Goal: Information Seeking & Learning: Learn about a topic

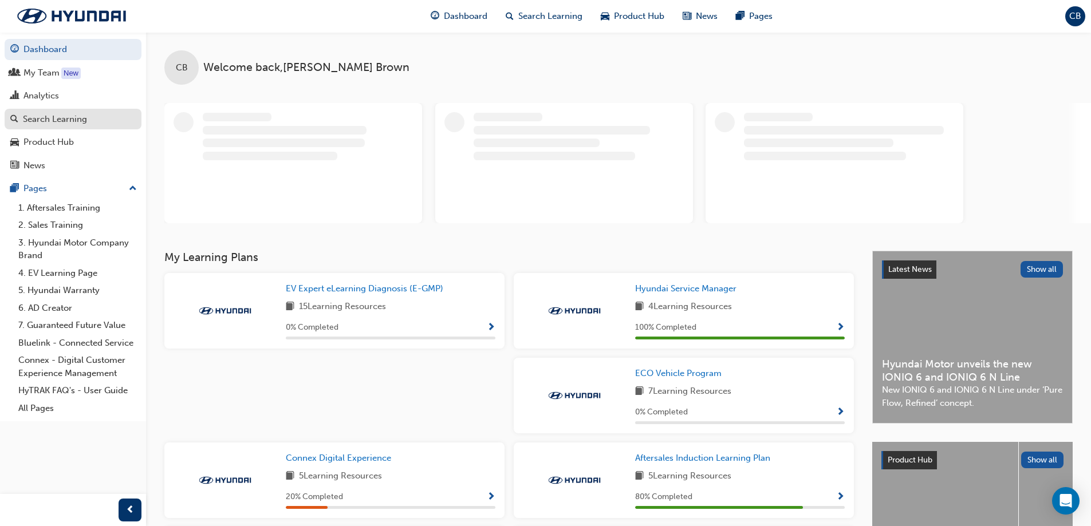
click at [54, 121] on div "Search Learning" at bounding box center [55, 119] width 64 height 13
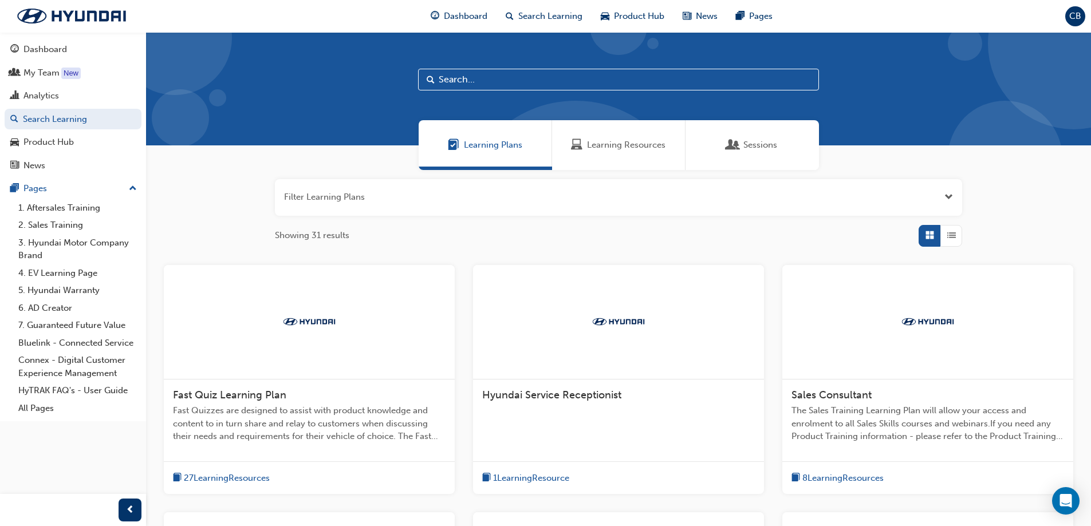
click at [322, 202] on button "button" at bounding box center [618, 197] width 687 height 37
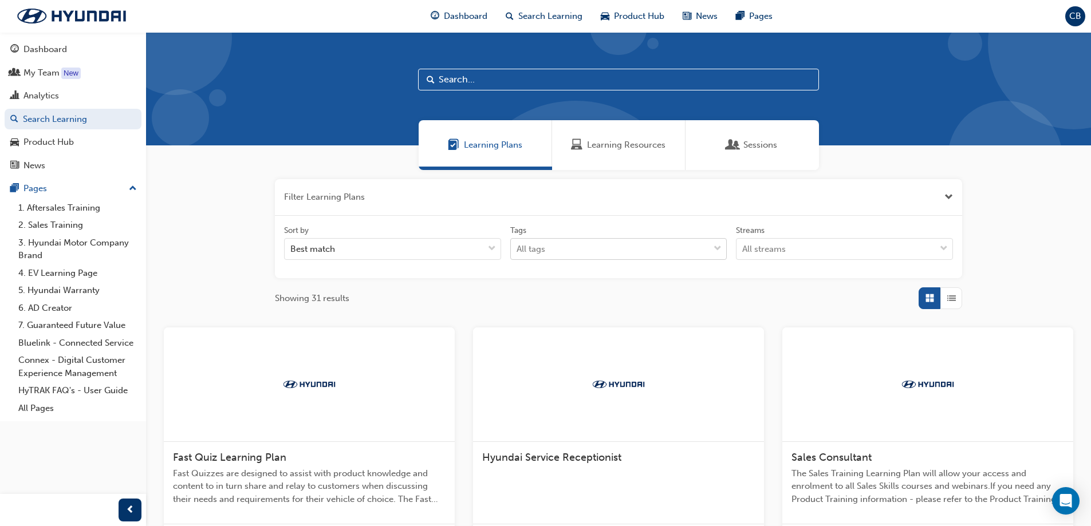
click at [565, 252] on div "All tags" at bounding box center [610, 249] width 199 height 20
click at [518, 252] on input "Tags All tags" at bounding box center [517, 249] width 1 height 10
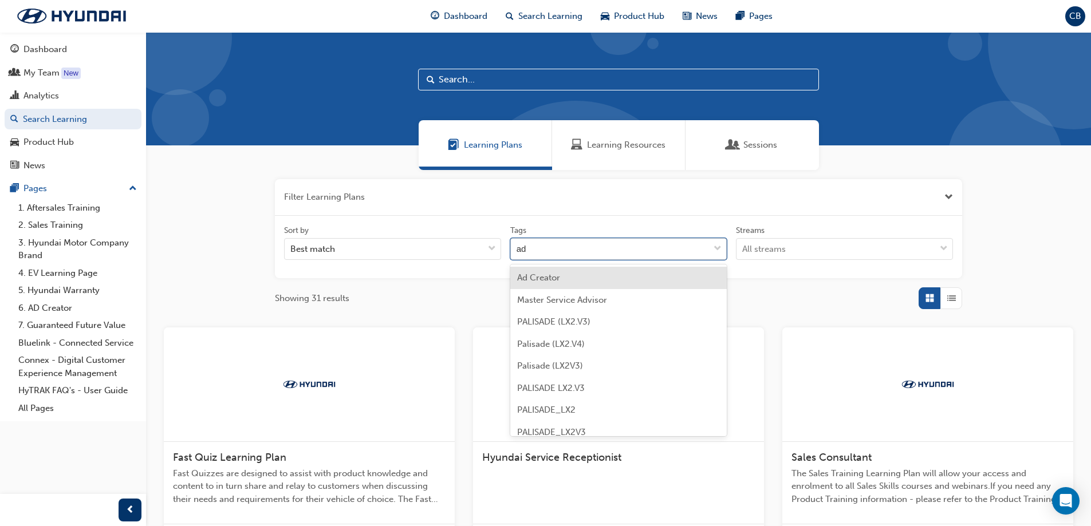
type input "adv"
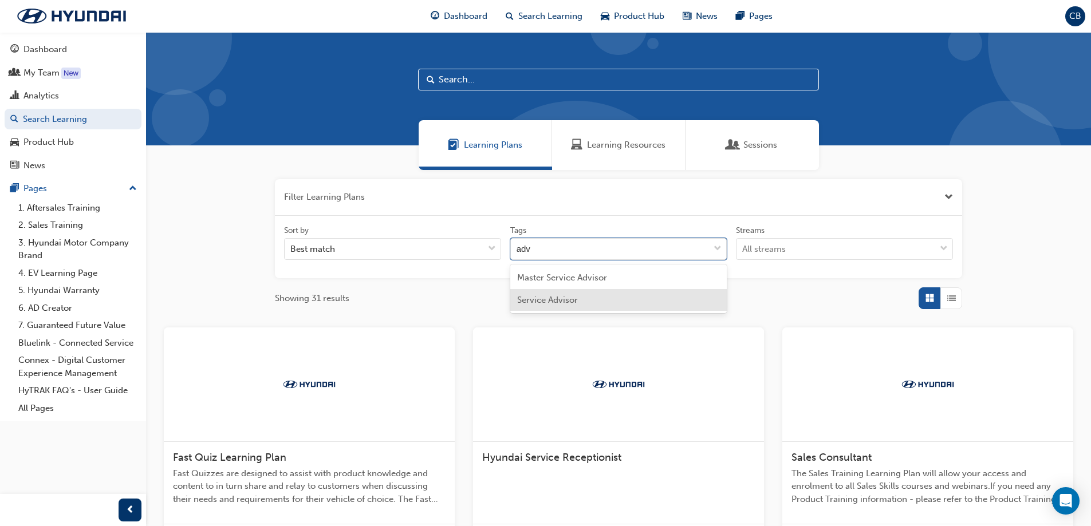
click at [586, 301] on div "Service Advisor" at bounding box center [618, 300] width 217 height 22
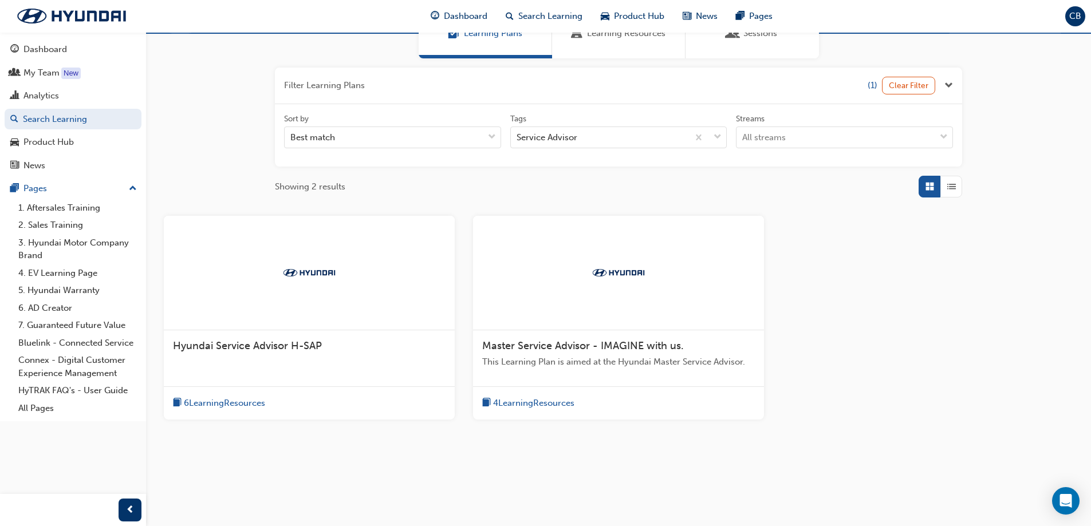
scroll to position [116, 0]
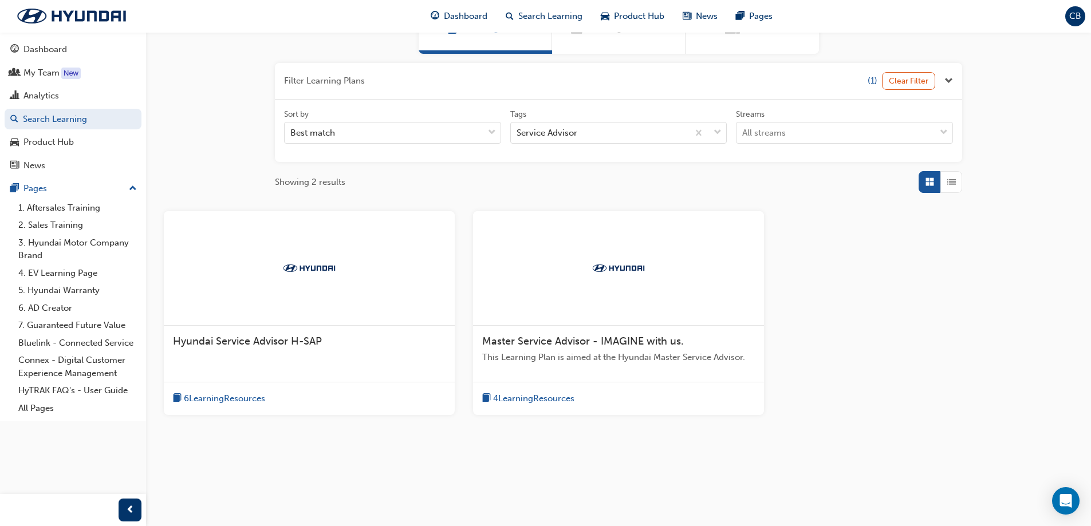
click at [251, 345] on span "Hyundai Service Advisor H-SAP" at bounding box center [247, 341] width 149 height 13
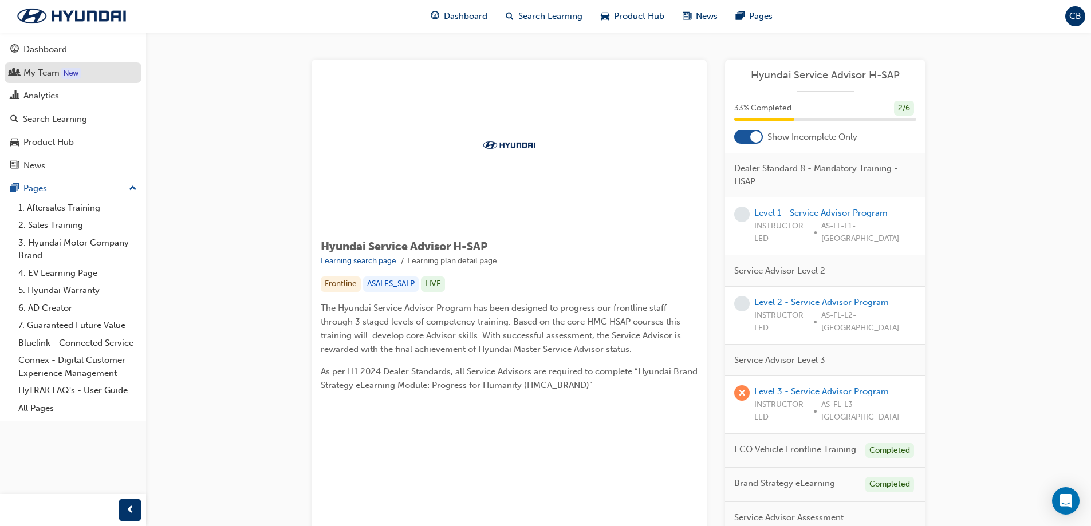
click at [41, 72] on div "My Team" at bounding box center [41, 72] width 36 height 13
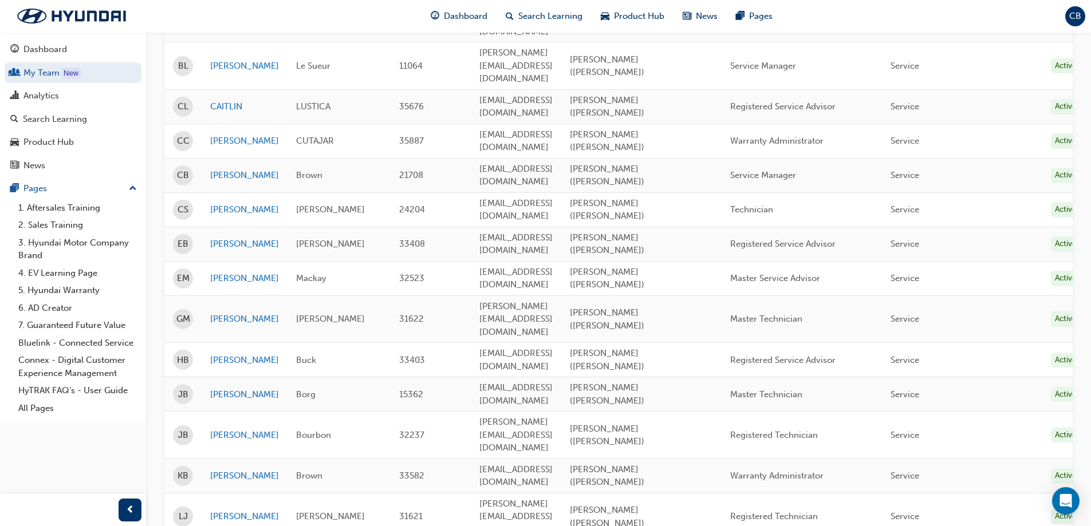
scroll to position [215, 0]
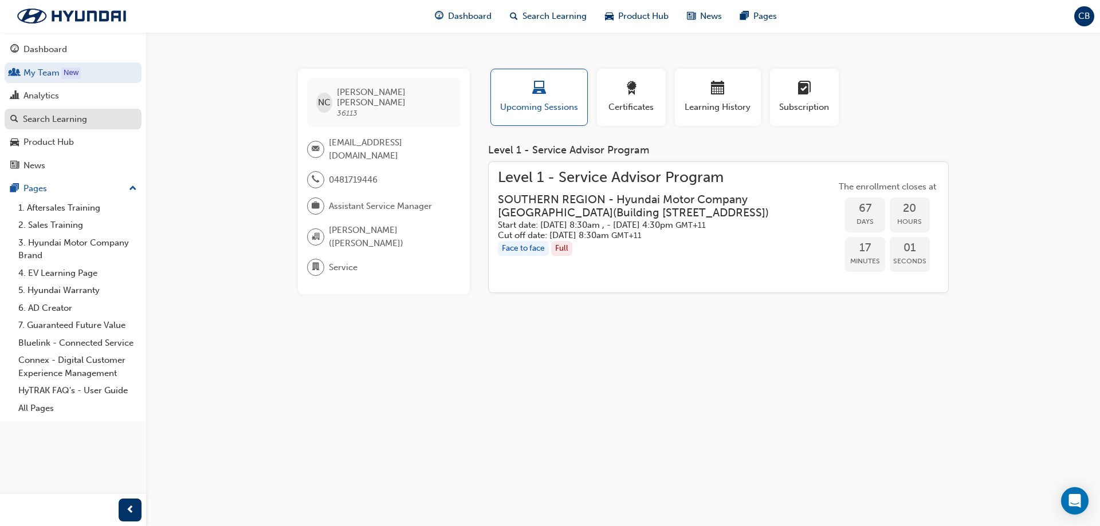
click at [36, 115] on div "Search Learning" at bounding box center [55, 119] width 64 height 13
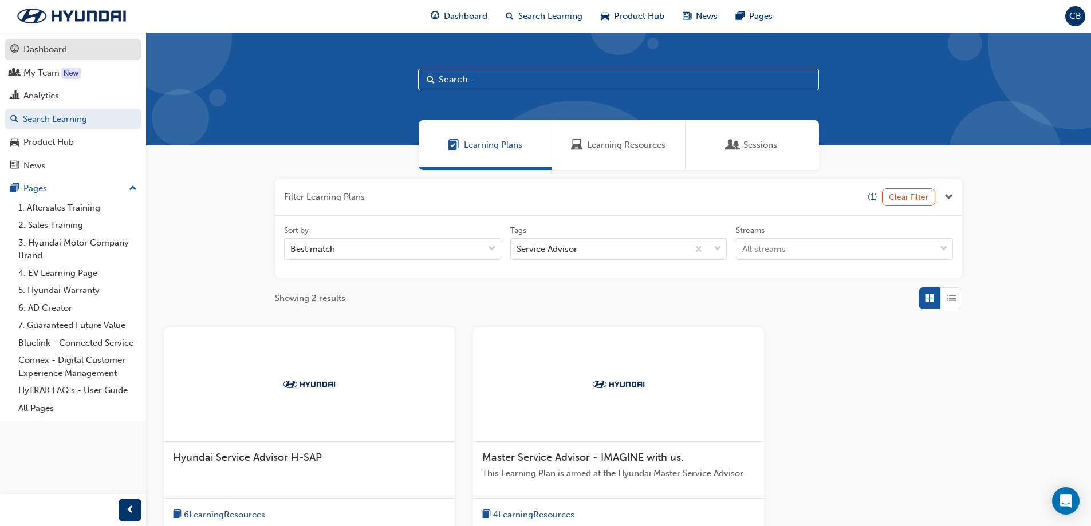
click at [42, 49] on div "Dashboard" at bounding box center [45, 49] width 44 height 13
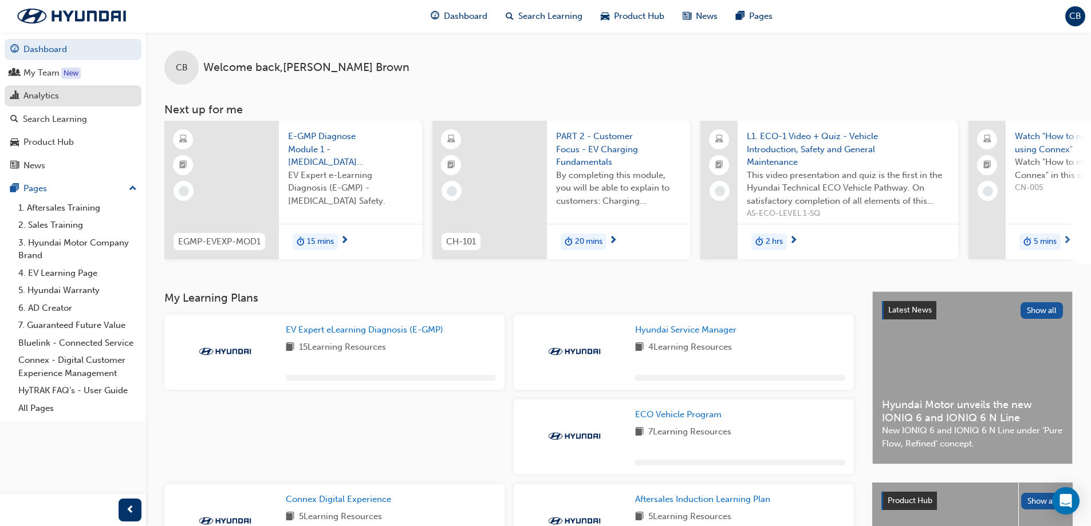
click at [53, 101] on div "Analytics" at bounding box center [41, 95] width 36 height 13
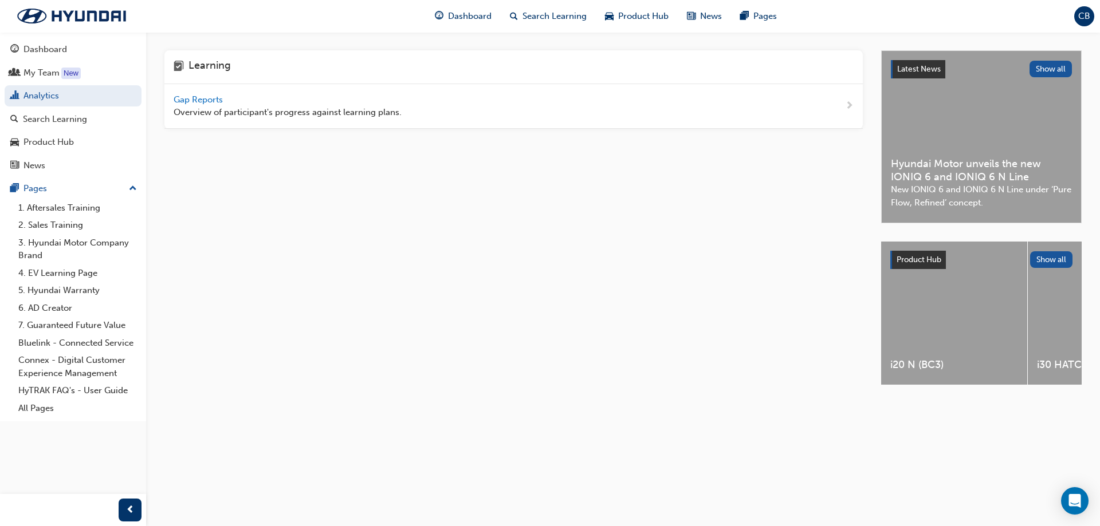
click at [199, 103] on span "Gap Reports" at bounding box center [200, 100] width 52 height 10
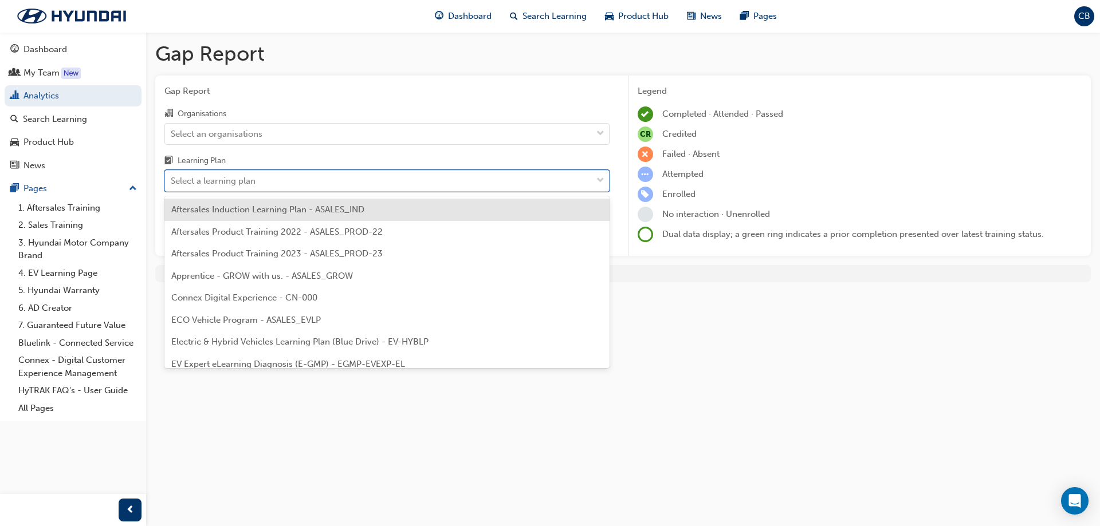
click at [234, 172] on div "Select a learning plan" at bounding box center [378, 181] width 427 height 20
click at [172, 176] on input "Learning Plan option Aftersales Induction Learning Plan - ASALES_IND focused, 1…" at bounding box center [171, 181] width 1 height 10
type input "ad"
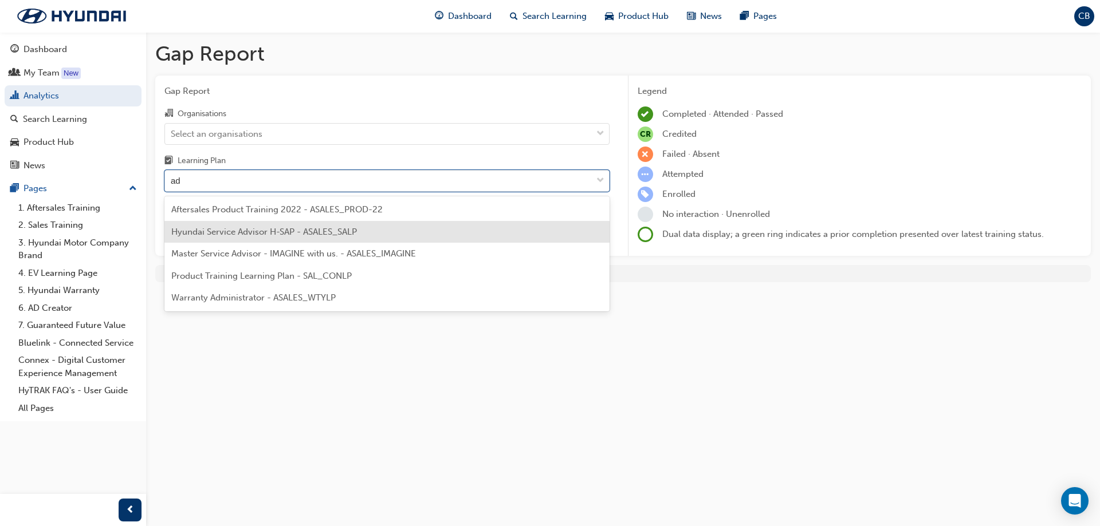
click at [272, 230] on span "Hyundai Service Advisor H-SAP - ASALES_SALP" at bounding box center [264, 232] width 186 height 10
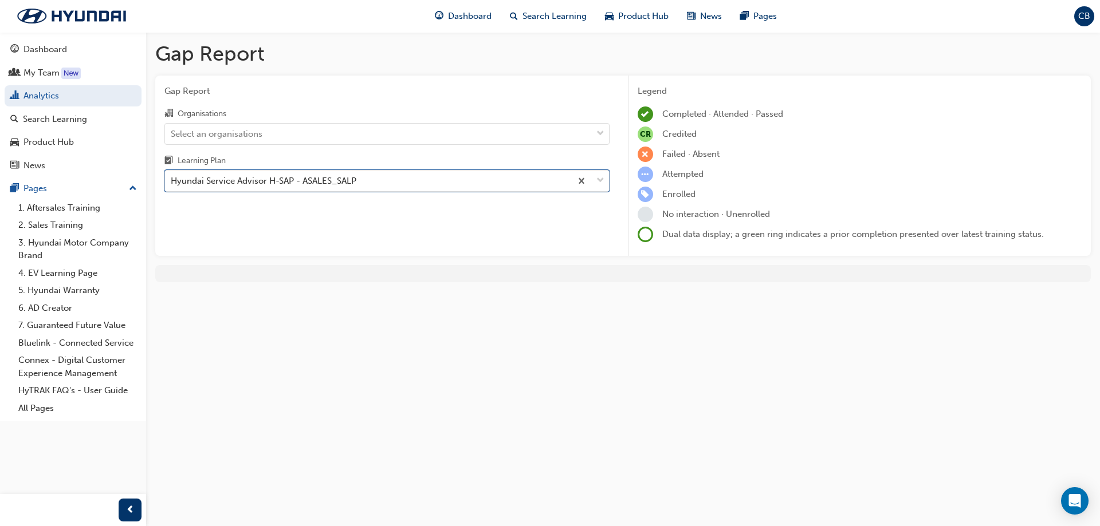
click at [255, 146] on div "Organisations Select an organisations Learning Plan option Hyundai Service Advi…" at bounding box center [386, 149] width 445 height 85
click at [254, 140] on div "Select an organisations" at bounding box center [378, 134] width 427 height 20
click at [172, 138] on input "Organisations Select an organisations" at bounding box center [171, 133] width 1 height 10
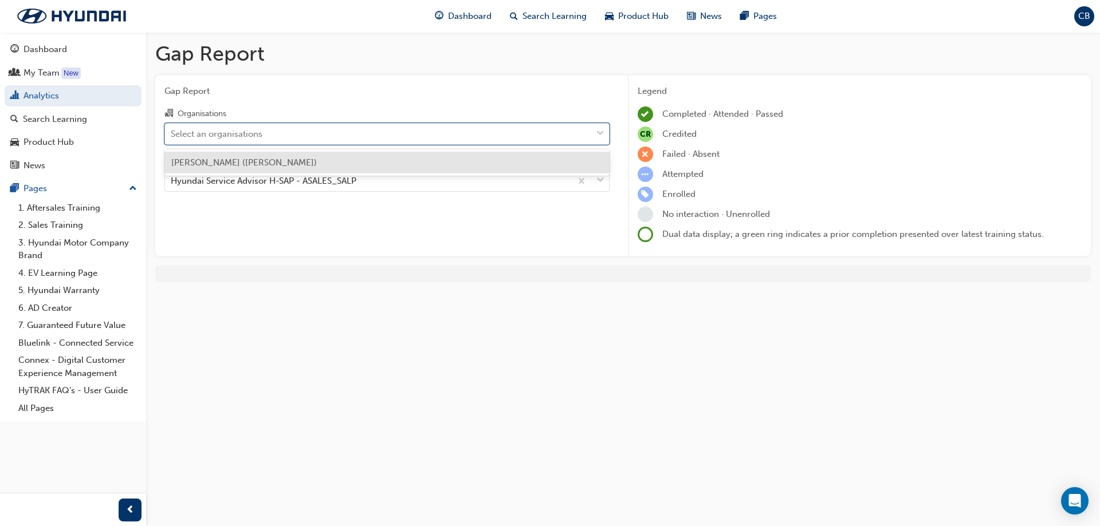
click at [258, 159] on span "Harrison Hyundai (Melton)" at bounding box center [244, 163] width 146 height 10
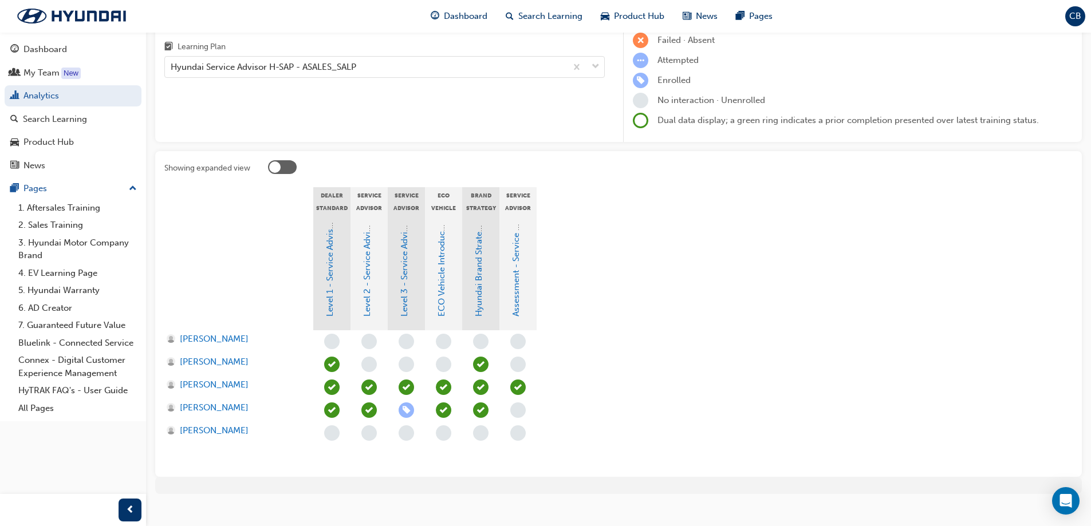
scroll to position [129, 0]
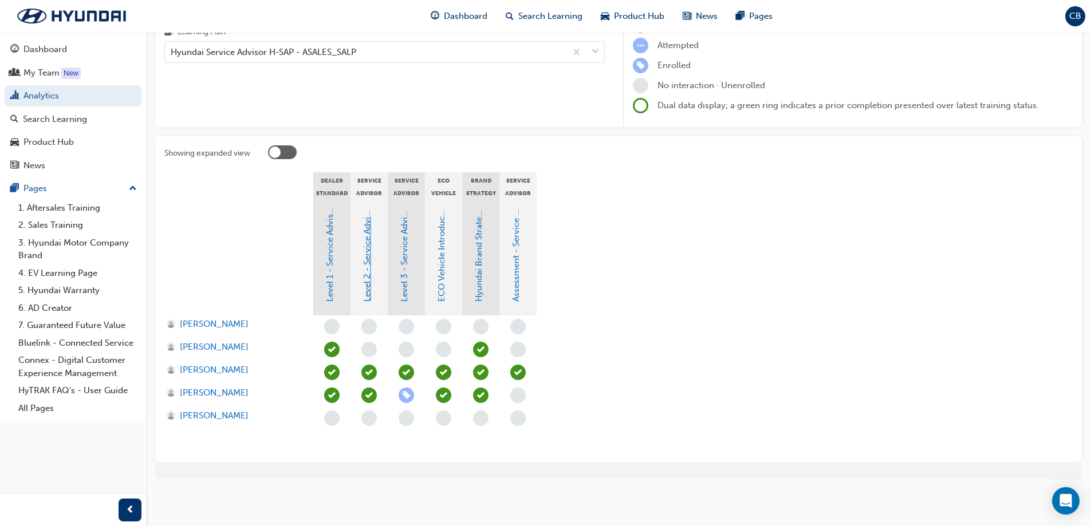
click at [367, 291] on link "Level 2 - Service Advisor Program" at bounding box center [367, 234] width 10 height 135
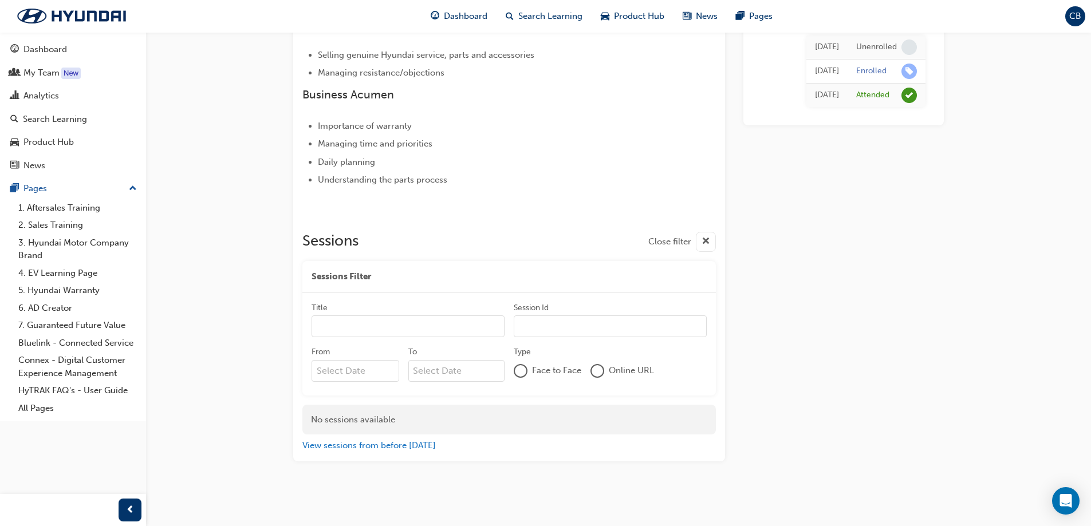
scroll to position [567, 0]
click at [41, 74] on div "My Team" at bounding box center [41, 72] width 36 height 13
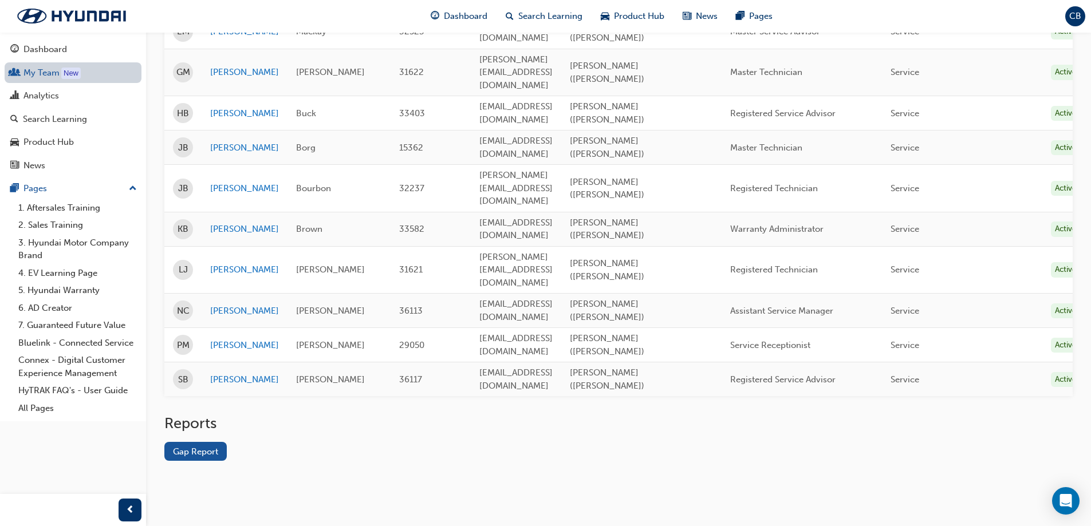
scroll to position [319, 0]
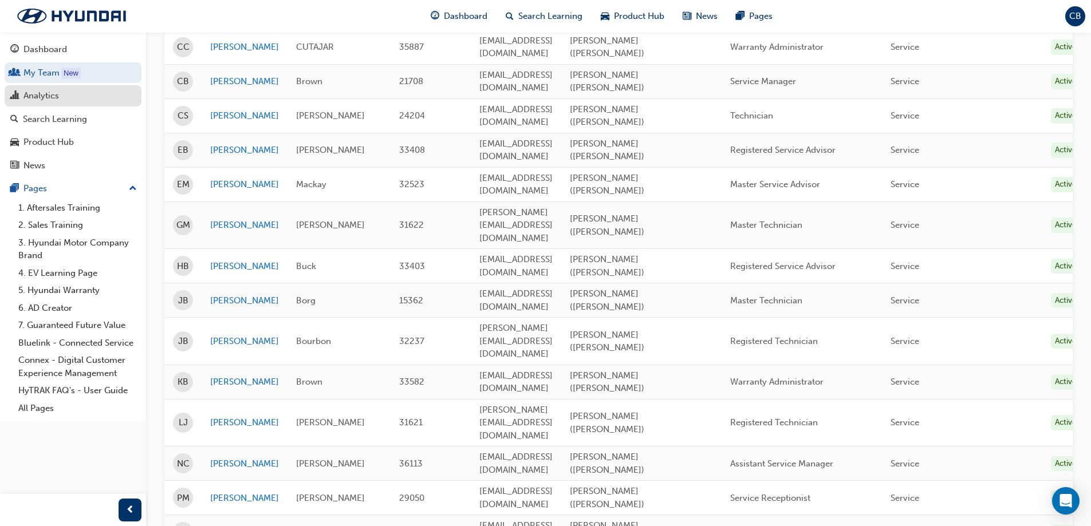
click at [45, 101] on div "Analytics" at bounding box center [41, 95] width 36 height 13
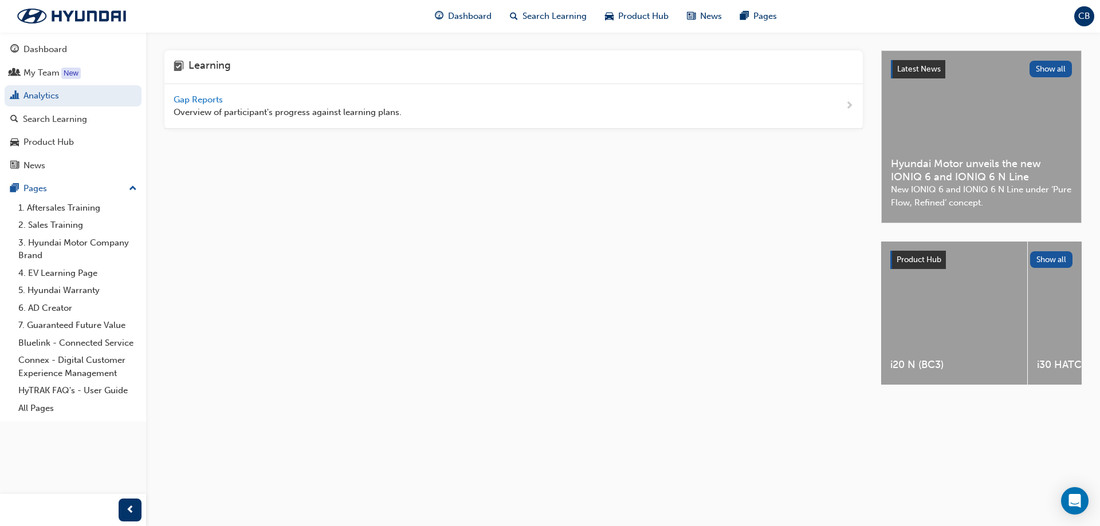
click at [209, 98] on span "Gap Reports" at bounding box center [200, 100] width 52 height 10
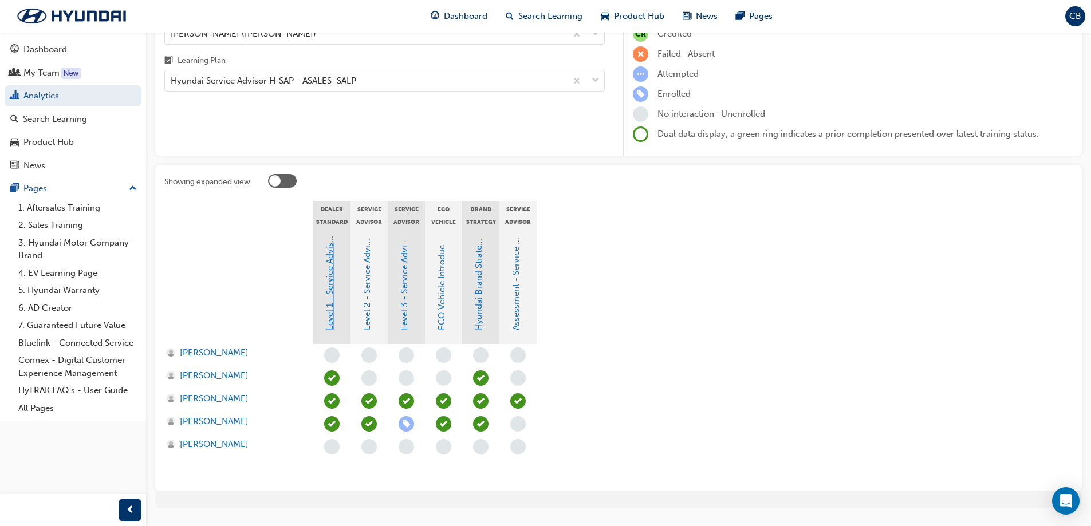
click at [333, 327] on link "Level 1 - Service Advisor Program" at bounding box center [330, 263] width 10 height 133
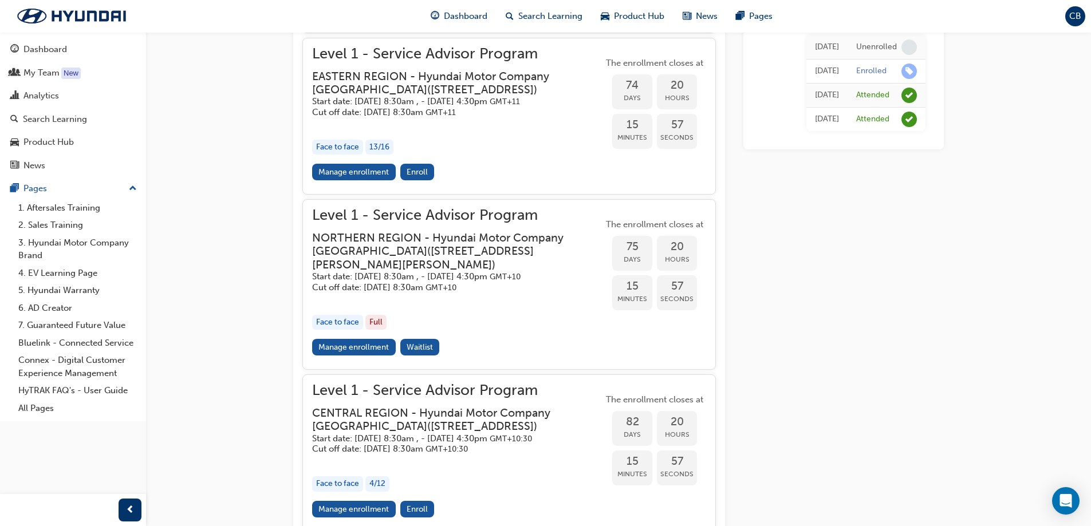
scroll to position [1055, 0]
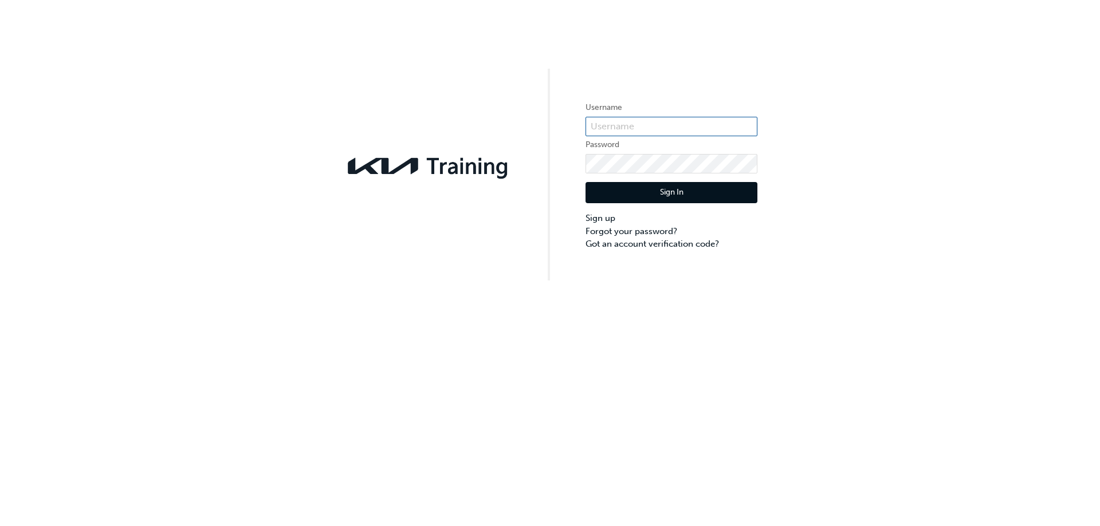
type input "KAU83337A2"
click at [721, 209] on div "Sign In Sign up Forgot your password? Got an account verification code?" at bounding box center [671, 212] width 172 height 77
click at [721, 202] on button "Sign In" at bounding box center [671, 193] width 172 height 22
